Goal: Check status: Check status

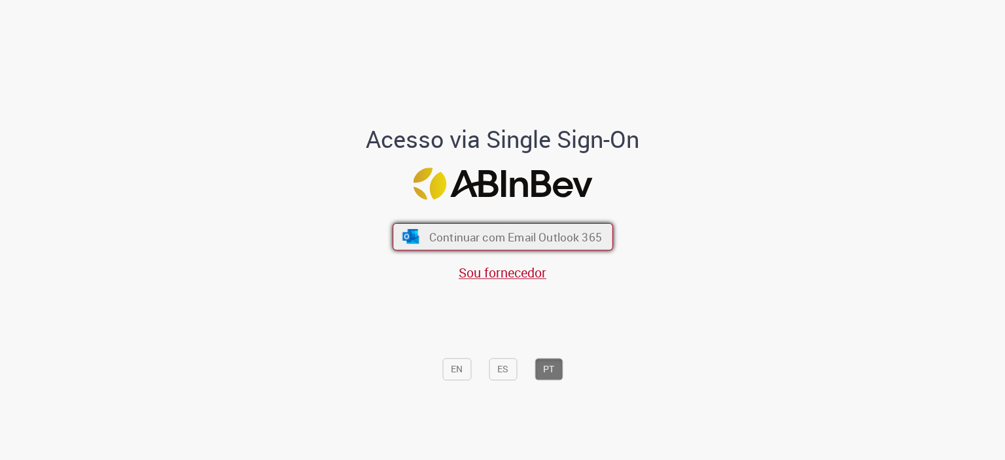
click at [429, 232] on span "Continuar com Email Outlook 365" at bounding box center [515, 236] width 173 height 15
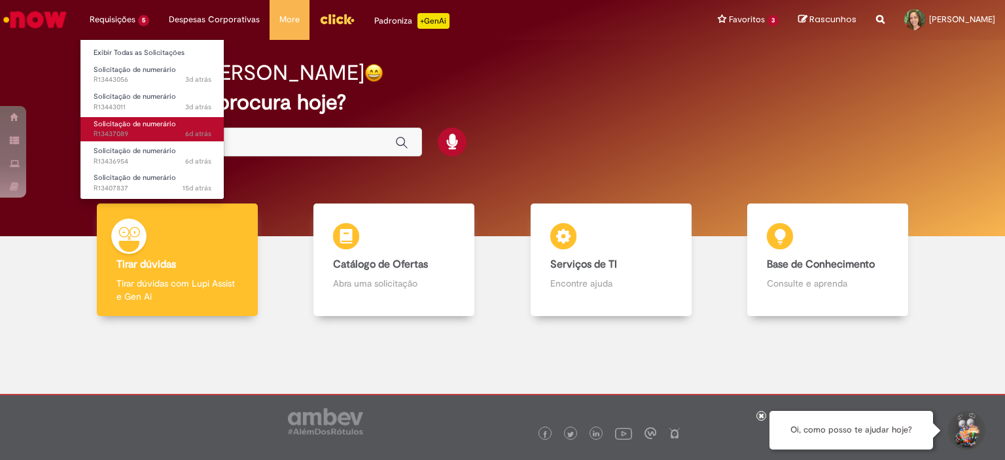
click at [159, 130] on span "6d atrás 6 dias atrás R13437089" at bounding box center [153, 134] width 118 height 10
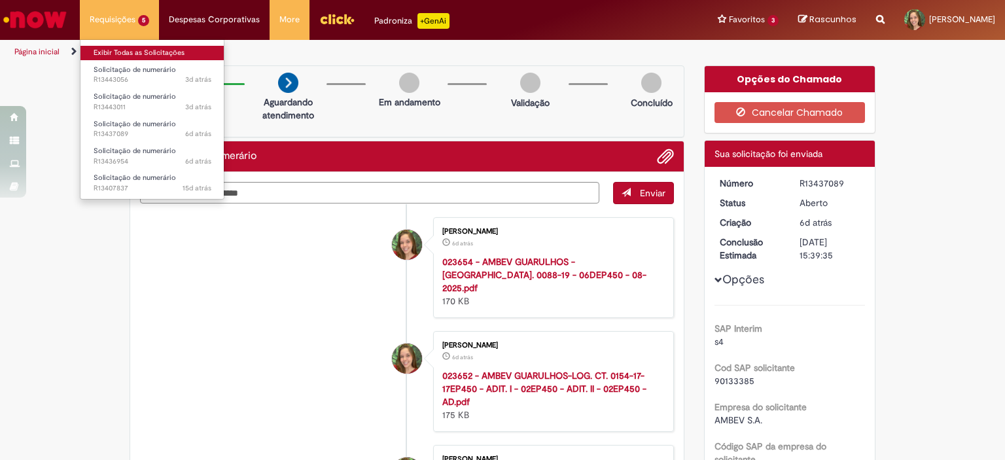
click at [138, 50] on link "Exibir Todas as Solicitações" at bounding box center [152, 53] width 144 height 14
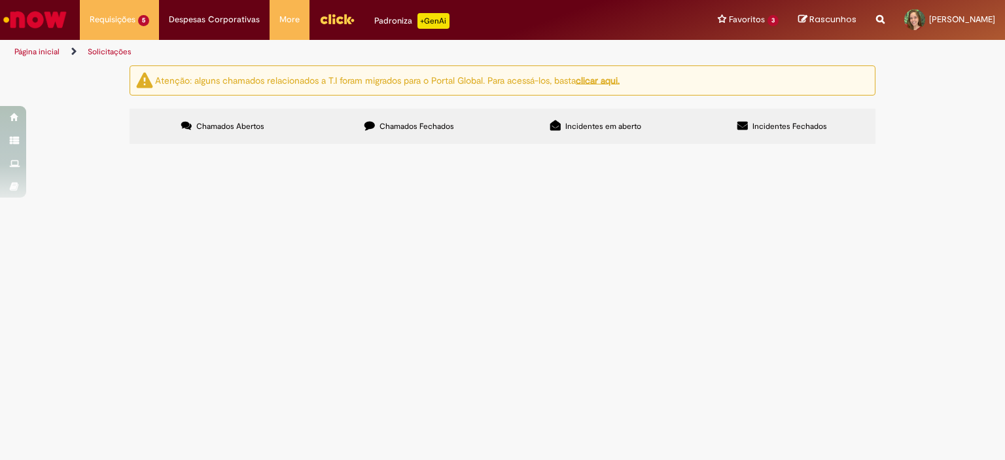
click at [410, 122] on span "Chamados Fechados" at bounding box center [417, 126] width 75 height 10
click at [0, 0] on input "Pesquisar" at bounding box center [0, 0] width 0 height 0
paste input "*********"
type input "*********"
click at [198, 125] on span "Chamados Abertos" at bounding box center [230, 126] width 68 height 10
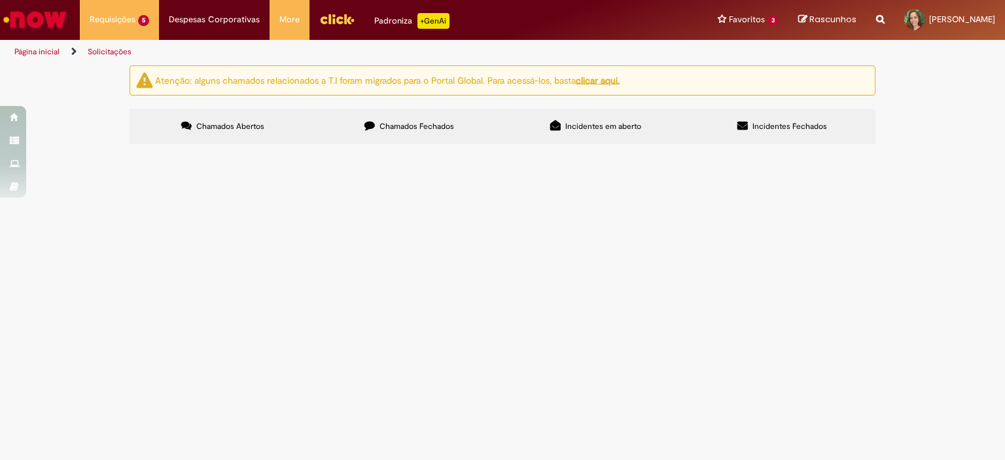
click at [0, 0] on div at bounding box center [0, 0] width 0 height 0
click at [0, 0] on input "Pesquisar" at bounding box center [0, 0] width 0 height 0
paste input "*********"
type input "*********"
click at [615, 77] on u "clicar aqui." at bounding box center [598, 80] width 44 height 12
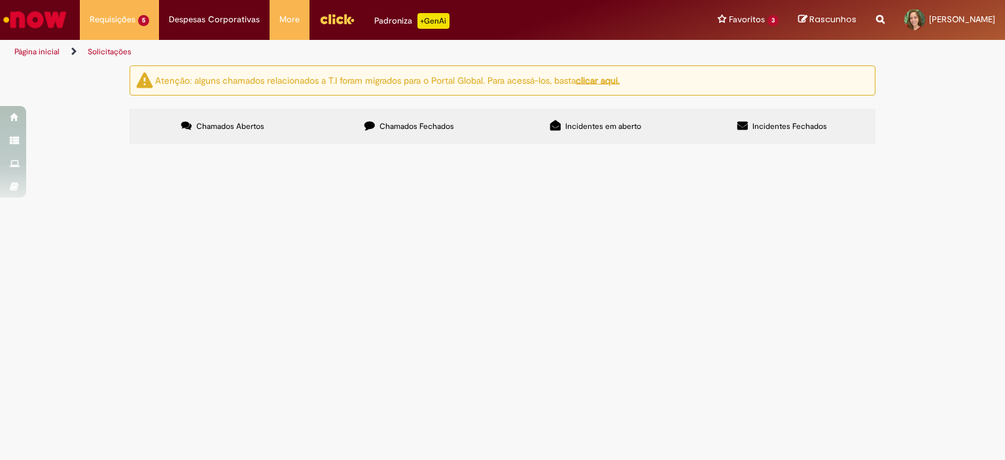
click at [436, 133] on label "Chamados Fechados" at bounding box center [409, 126] width 186 height 35
drag, startPoint x: 748, startPoint y: 181, endPoint x: 615, endPoint y: 169, distance: 133.3
click at [0, 0] on div "Itens solicitados Exportar como PDF Exportar como Excel Exportar como CSV Itens…" at bounding box center [0, 0] width 0 height 0
click at [0, 0] on button "Pesquisar" at bounding box center [0, 0] width 0 height 0
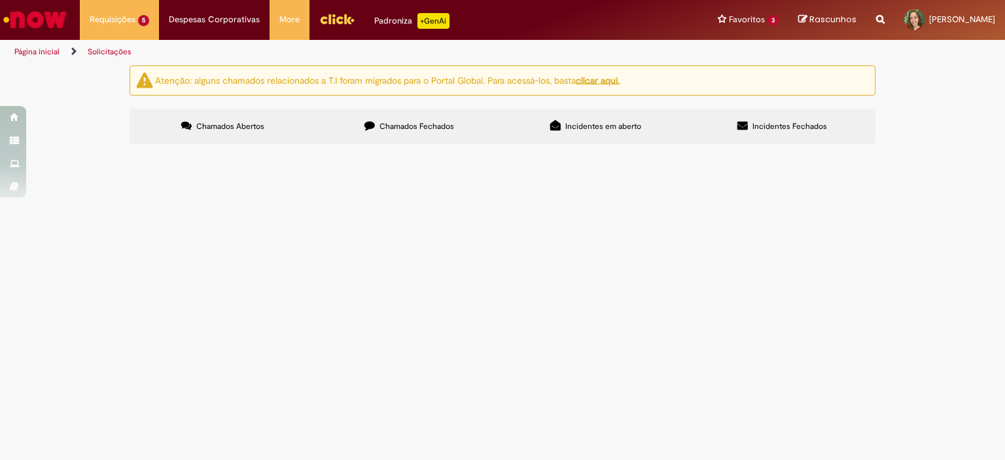
click at [0, 0] on span "Pagamento multpex Julho" at bounding box center [0, 0] width 0 height 0
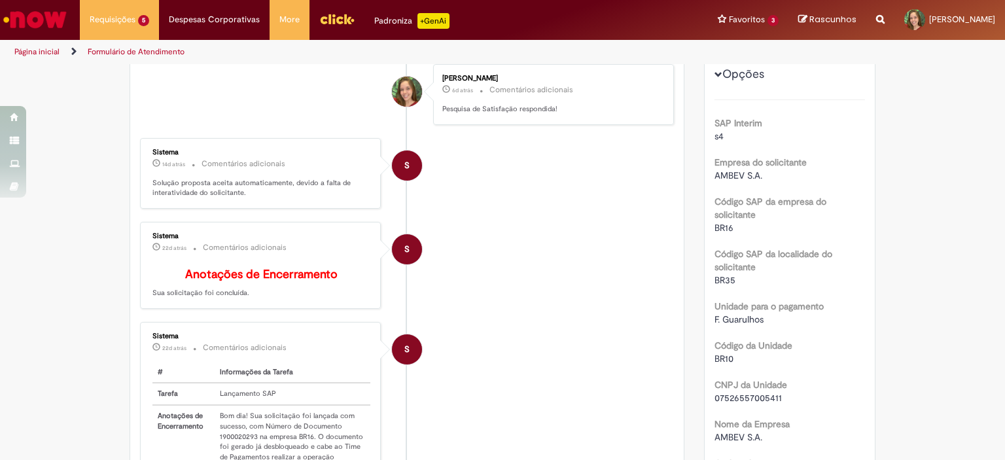
scroll to position [262, 0]
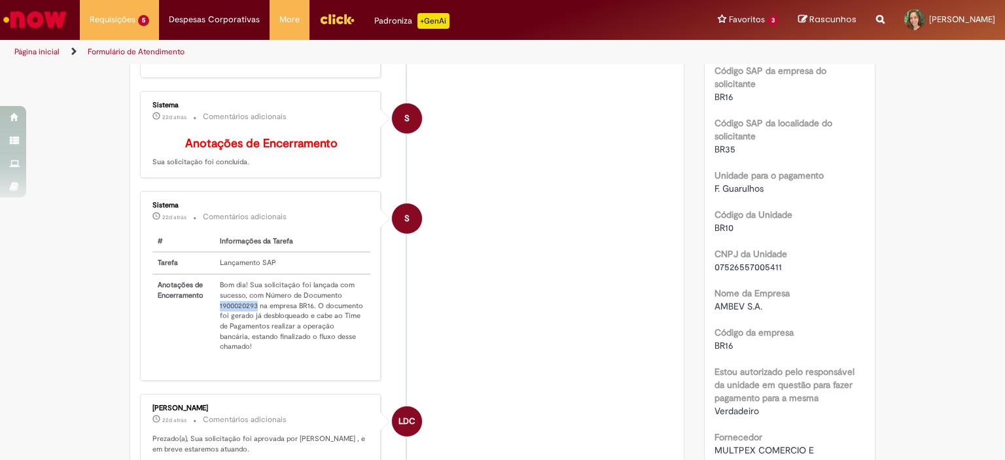
drag, startPoint x: 214, startPoint y: 310, endPoint x: 253, endPoint y: 310, distance: 39.3
click at [253, 310] on td "Bom dia! Sua solicitação foi lançada com sucesso, com Número de Documento 19000…" at bounding box center [293, 315] width 156 height 83
copy td "1900020293"
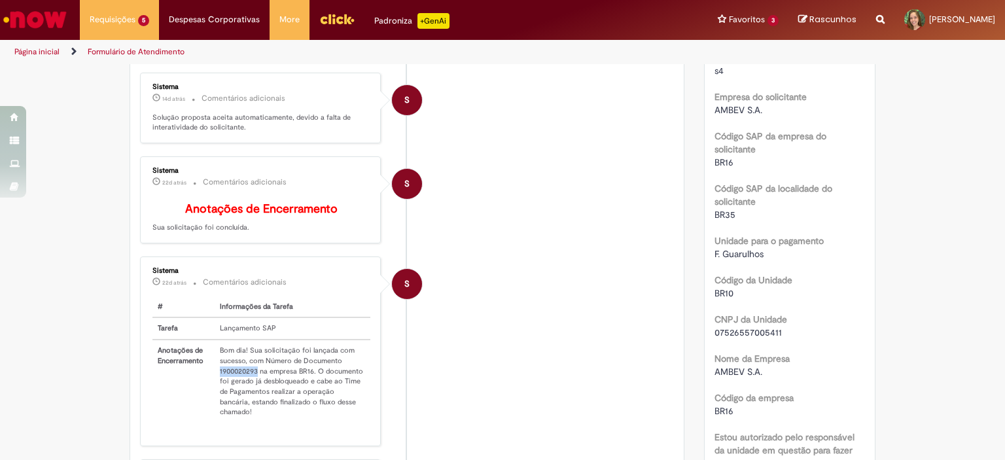
scroll to position [65, 0]
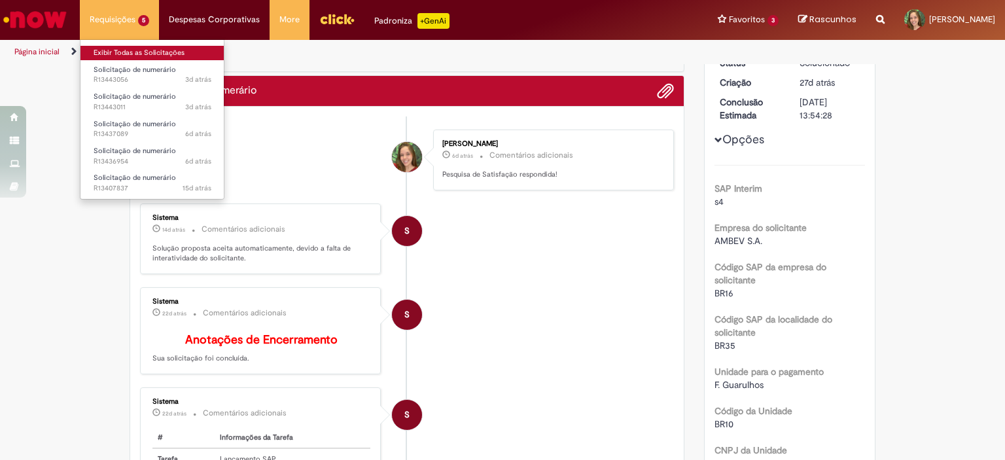
click at [143, 56] on link "Exibir Todas as Solicitações" at bounding box center [152, 53] width 144 height 14
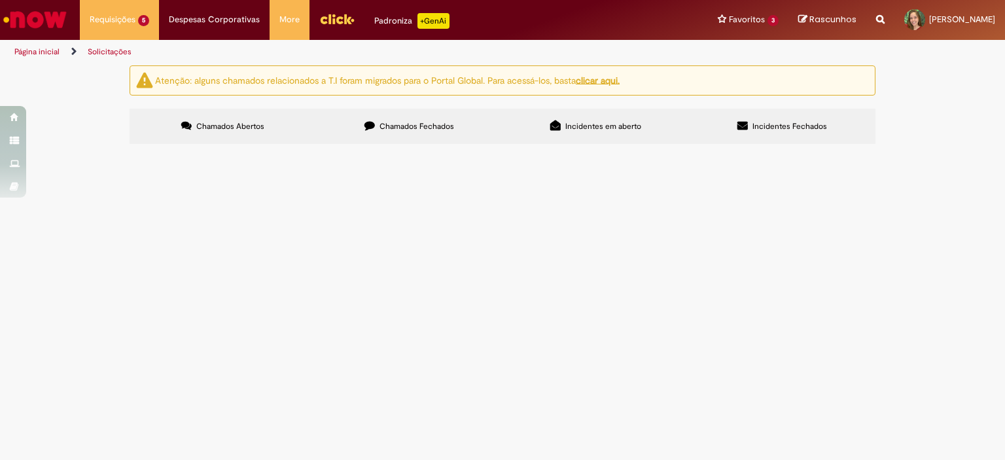
click at [0, 0] on span "Pagamento multpex Agosto" at bounding box center [0, 0] width 0 height 0
click at [0, 0] on span "R13436954" at bounding box center [0, 0] width 0 height 0
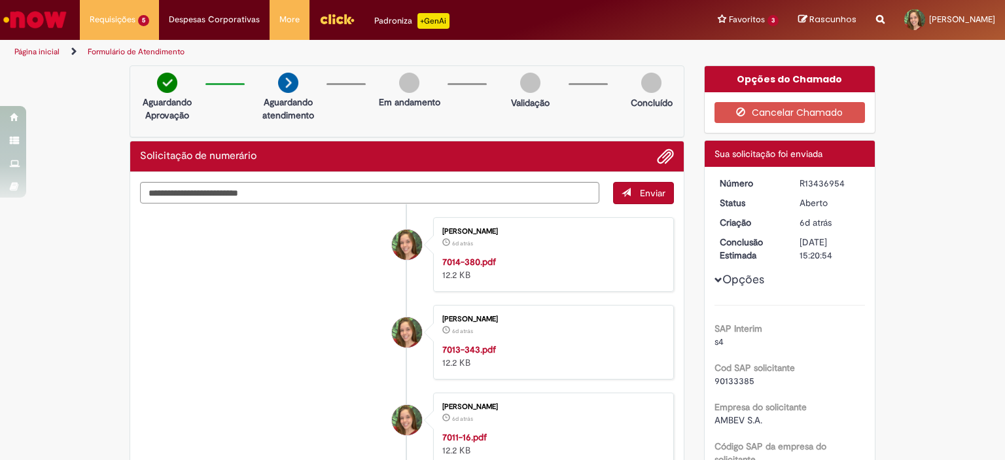
drag, startPoint x: 838, startPoint y: 185, endPoint x: 789, endPoint y: 184, distance: 49.1
click at [790, 184] on dd "R13436954" at bounding box center [830, 183] width 80 height 13
copy div "R13436954"
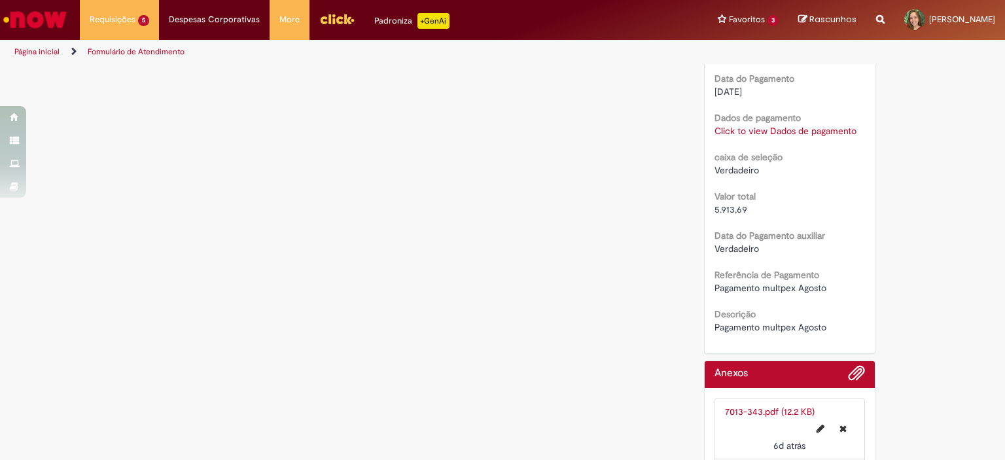
scroll to position [1153, 0]
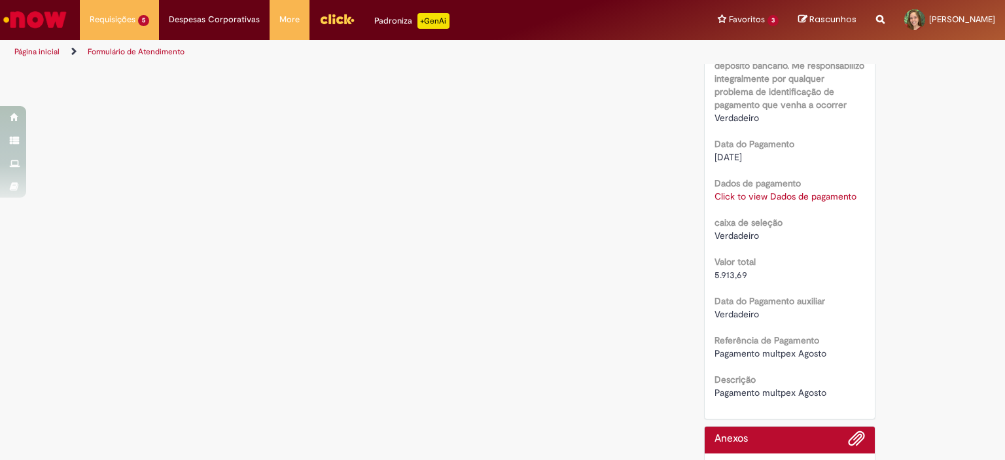
click at [775, 198] on link "Click to view Dados de pagamento" at bounding box center [786, 196] width 142 height 12
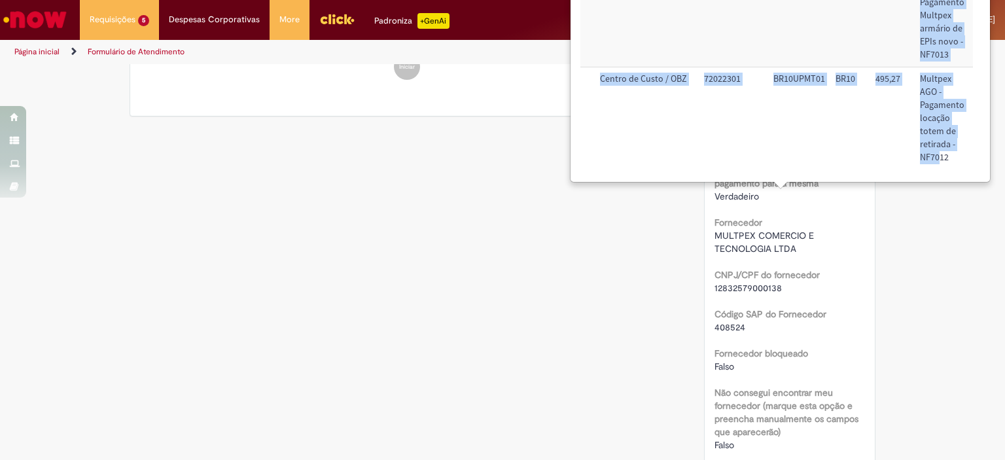
scroll to position [222, 162]
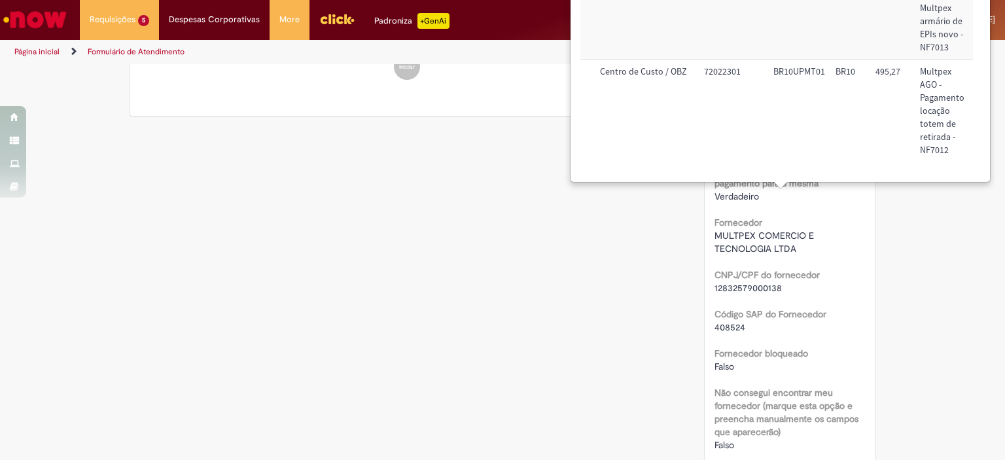
drag, startPoint x: 840, startPoint y: 175, endPoint x: 897, endPoint y: 166, distance: 58.3
click at [979, 164] on div "× u_sap_interim_vs_pgto Tipo do valor Métodos de pagamento Conta contábil Númer…" at bounding box center [780, 45] width 400 height 262
click at [544, 248] on div "Verificar Código de Barras Aguardando Aprovação Aguardando atendimento Em andam…" at bounding box center [503, 381] width 766 height 1812
click at [664, 240] on div "Verificar Código de Barras Aguardando Aprovação Aguardando atendimento Em andam…" at bounding box center [503, 381] width 766 height 1812
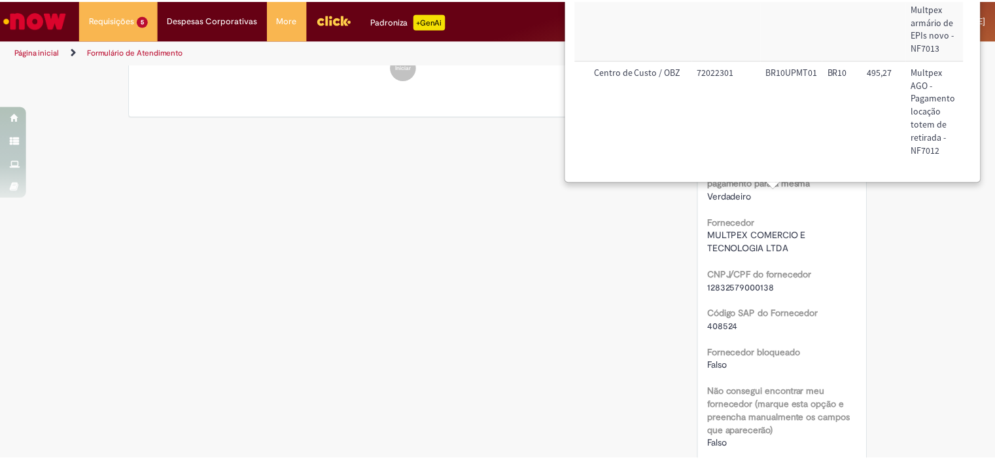
scroll to position [26, 162]
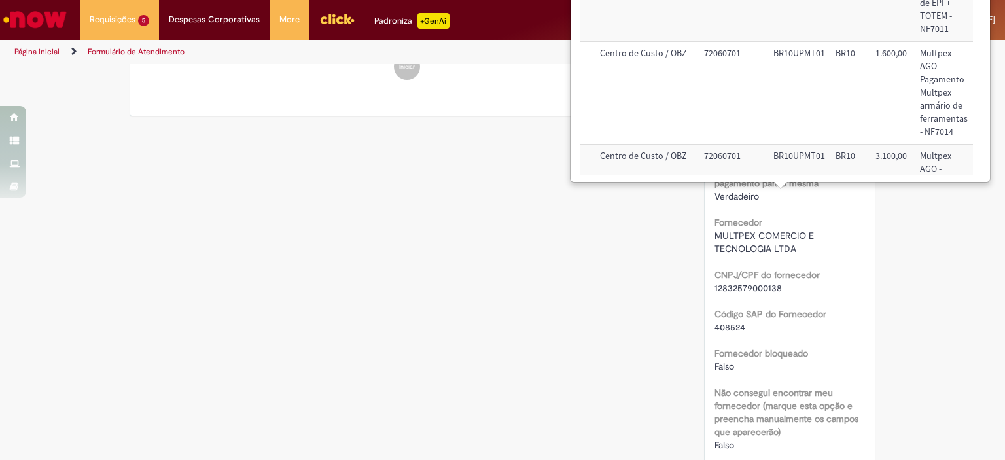
drag, startPoint x: 977, startPoint y: 26, endPoint x: 961, endPoint y: 122, distance: 98.1
click at [963, 122] on div "× u_sap_interim_vs_pgto Tipo do valor Métodos de pagamento Conta contábil Númer…" at bounding box center [780, 45] width 418 height 274
click at [936, 184] on div "Verificar Código de Barras Aguardando Aprovação Aguardando atendimento Em andam…" at bounding box center [502, 381] width 1005 height 1812
drag, startPoint x: 831, startPoint y: 185, endPoint x: 788, endPoint y: 145, distance: 58.8
click at [825, 175] on body "Pular para o conteúdo da página Requisições 5 Exibir Todas as Solicitações Soli…" at bounding box center [502, 230] width 1005 height 460
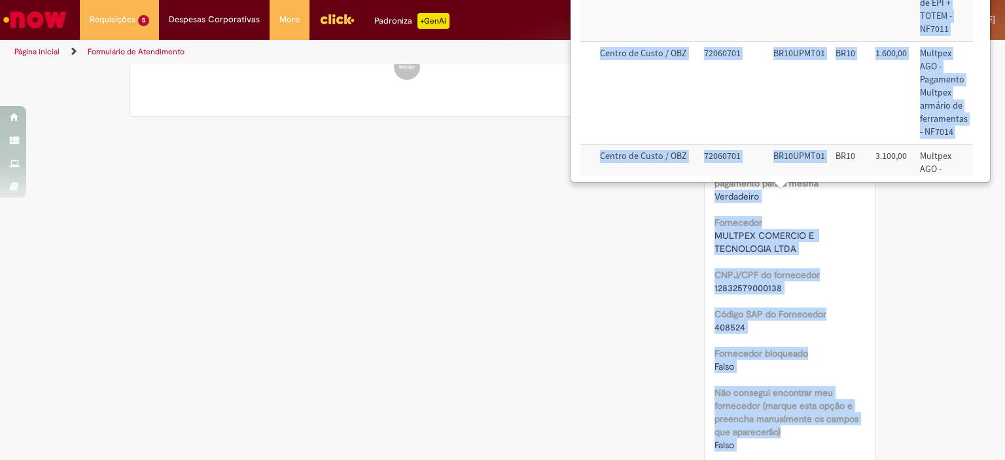
click at [783, 109] on td "BR10UPMT01" at bounding box center [799, 93] width 62 height 103
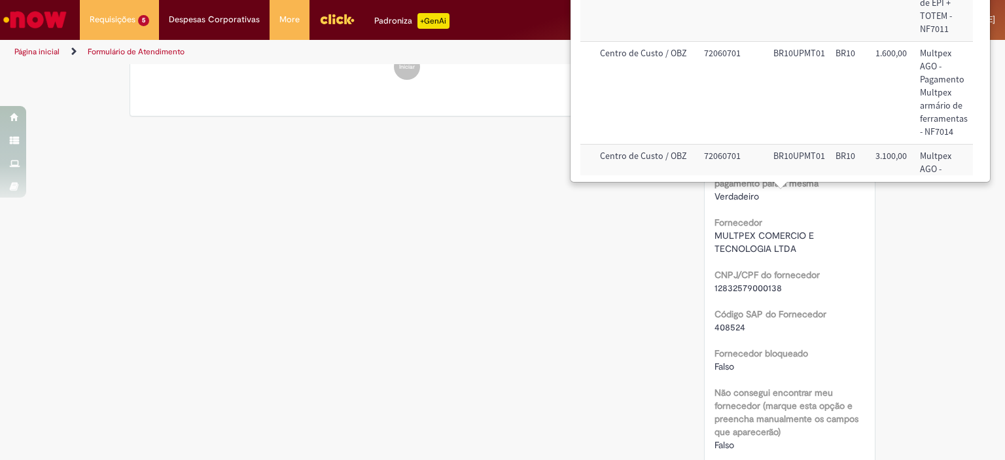
click at [783, 109] on td "BR10UPMT01" at bounding box center [799, 93] width 62 height 103
click at [558, 238] on div "Verificar Código de Barras Aguardando Aprovação Aguardando atendimento Em andam…" at bounding box center [503, 381] width 766 height 1812
click at [550, 239] on div "Verificar Código de Barras Aguardando Aprovação Aguardando atendimento Em andam…" at bounding box center [503, 381] width 766 height 1812
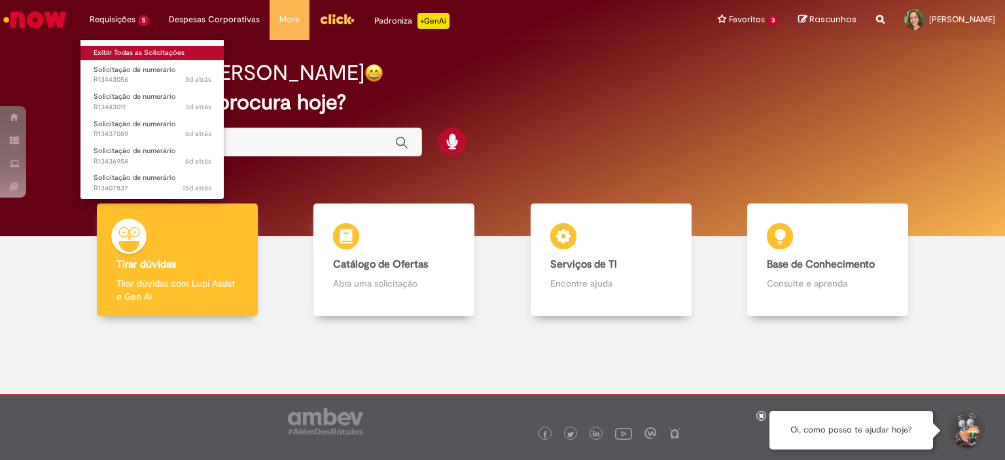
click at [122, 57] on link "Exibir Todas as Solicitações" at bounding box center [152, 53] width 144 height 14
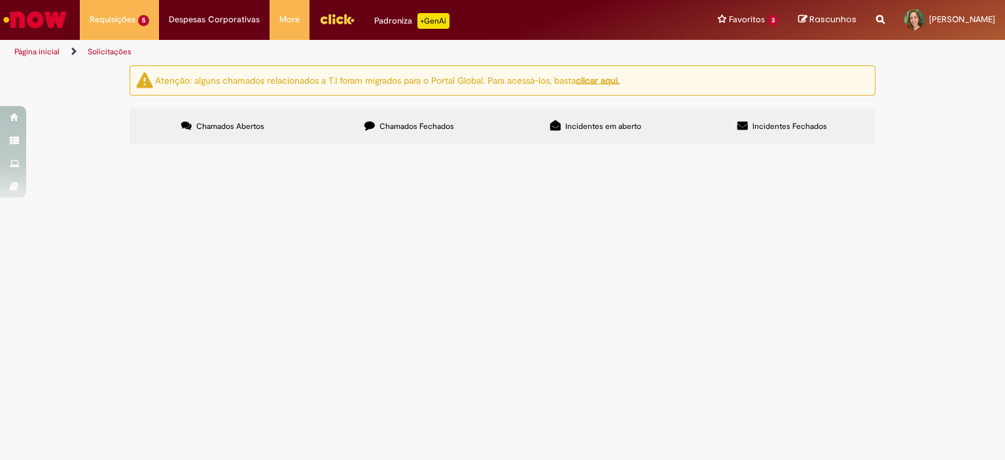
click at [0, 0] on span "Pagamento multpex Agosto" at bounding box center [0, 0] width 0 height 0
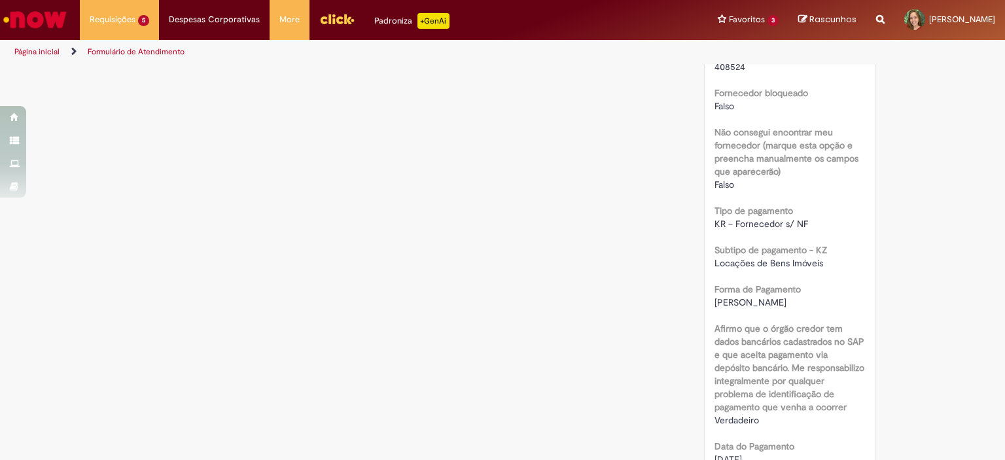
scroll to position [982, 0]
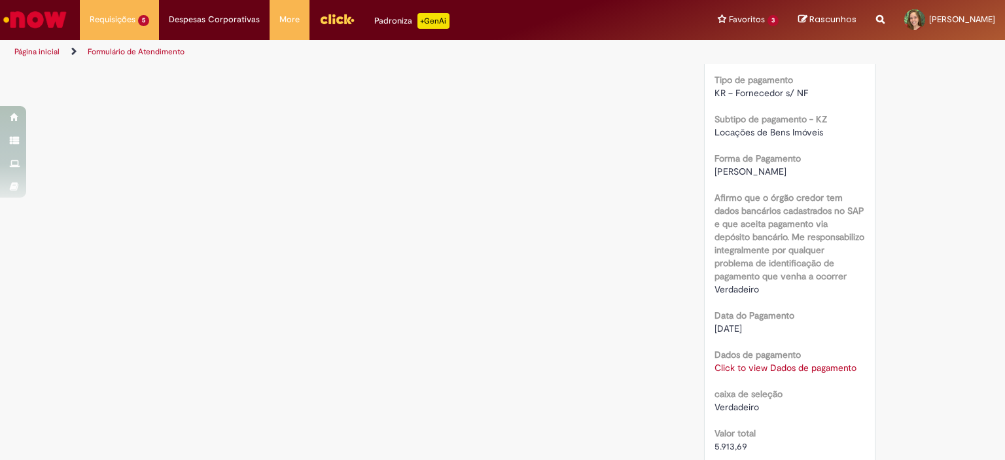
click at [747, 362] on link "Click to view Dados de pagamento" at bounding box center [786, 368] width 142 height 12
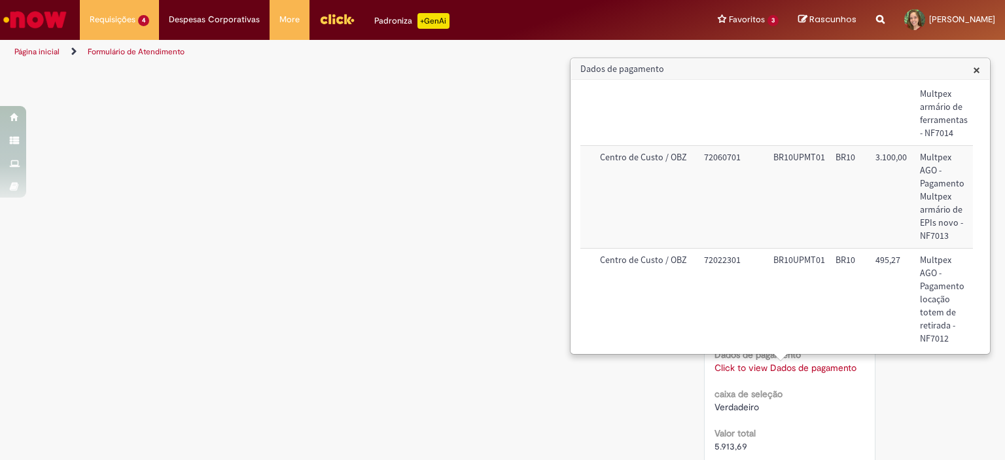
scroll to position [221, 162]
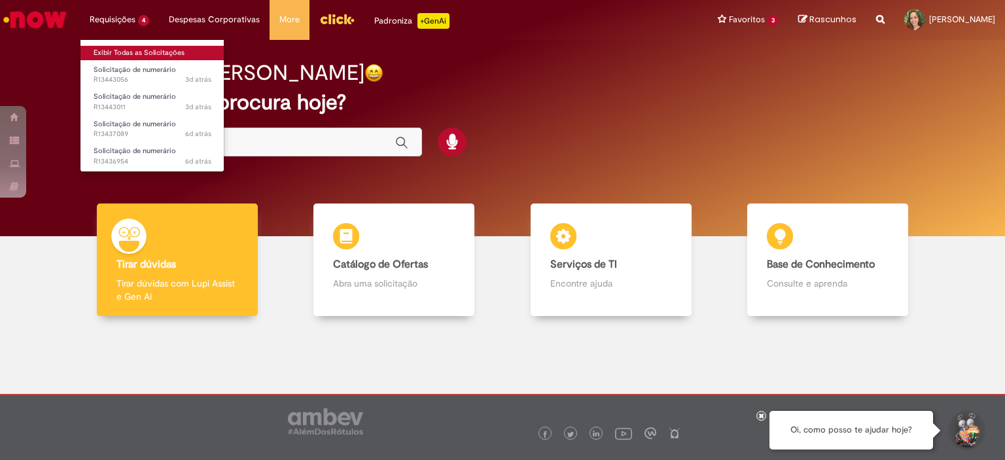
click at [147, 50] on link "Exibir Todas as Solicitações" at bounding box center [152, 53] width 144 height 14
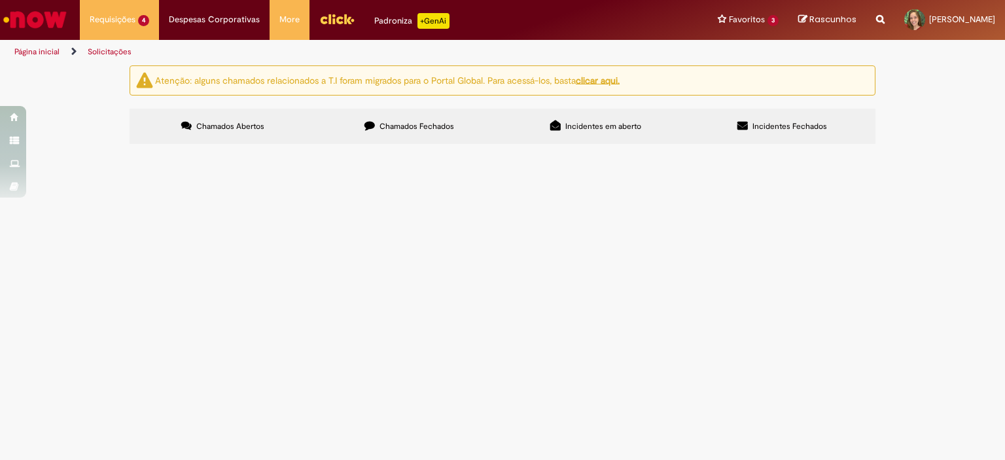
click at [412, 122] on span "Chamados Fechados" at bounding box center [417, 126] width 75 height 10
